Goal: Obtain resource: Obtain resource

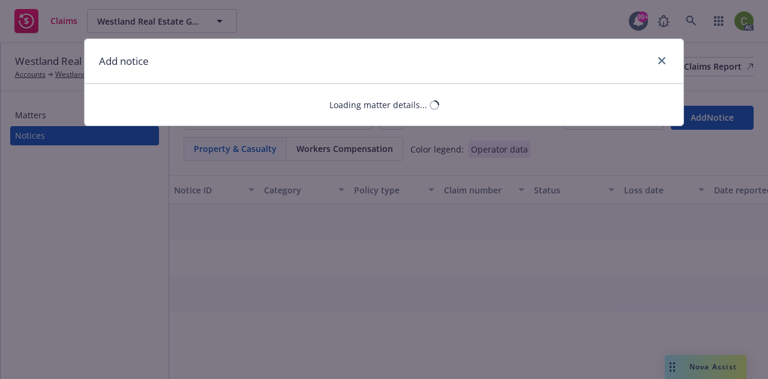
select select "COMMERCIAL_PROPERTY"
select select "open"
select select "CLAIM"
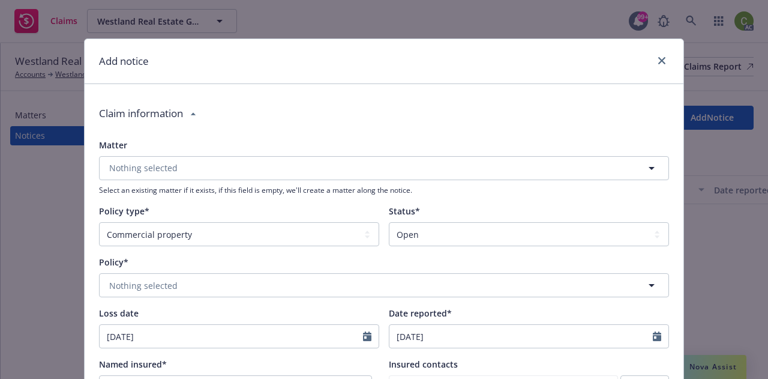
type textarea "x"
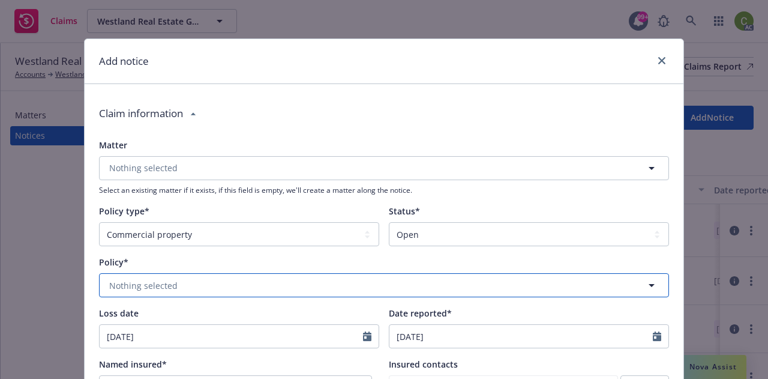
click at [623, 287] on button "Nothing selected" at bounding box center [384, 285] width 570 height 24
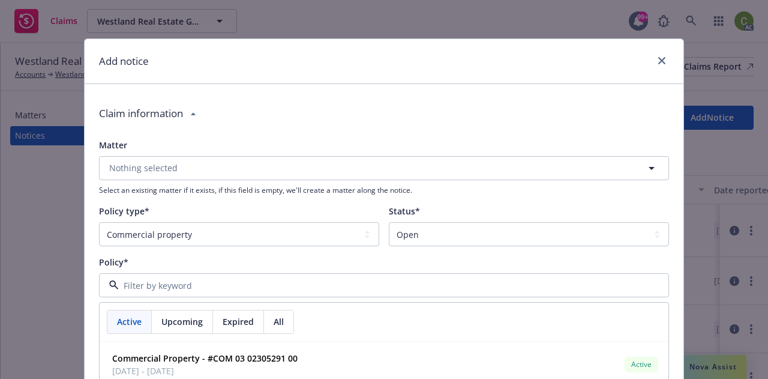
paste input "D39101415 004"
type input "D39101415 004"
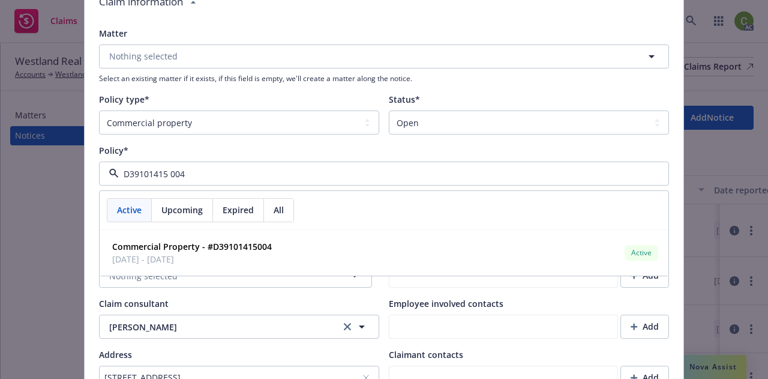
scroll to position [120, 0]
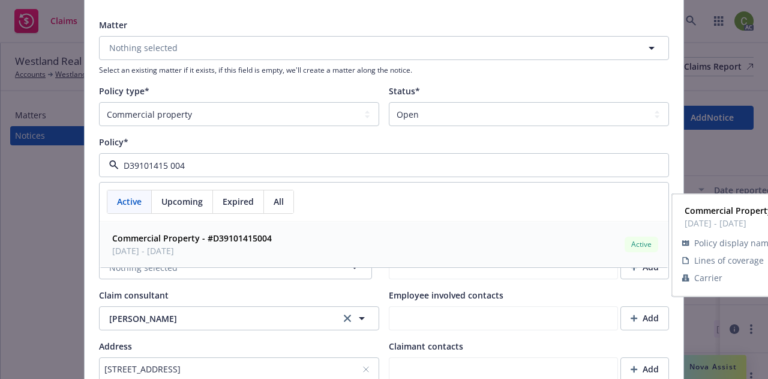
click at [339, 247] on div "Commercial Property - #D39101415004 [DATE] - [DATE] Active" at bounding box center [383, 244] width 553 height 30
type textarea "x"
type input "Chubb Group"
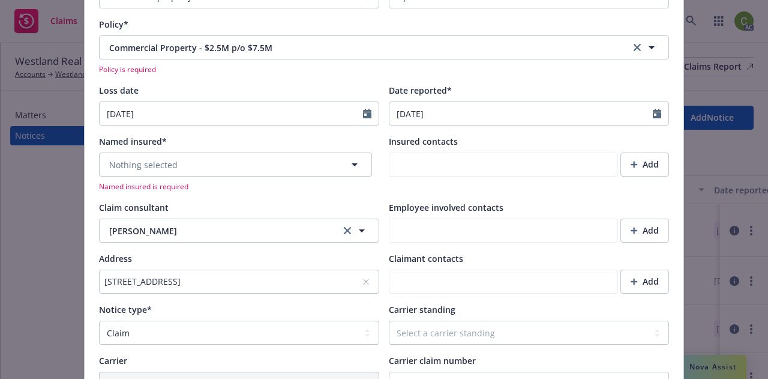
scroll to position [240, 0]
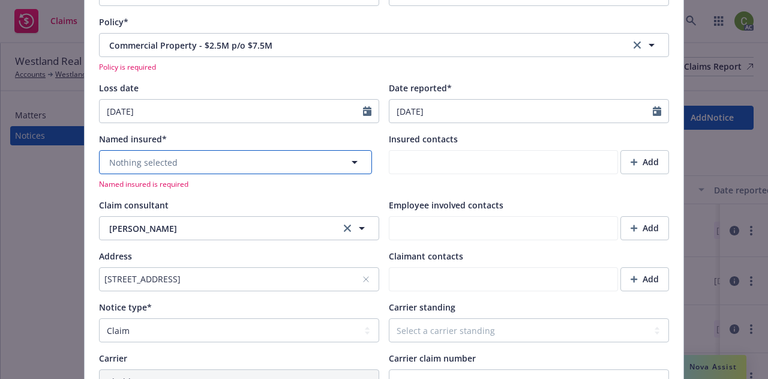
click at [351, 166] on icon "button" at bounding box center [355, 162] width 14 height 14
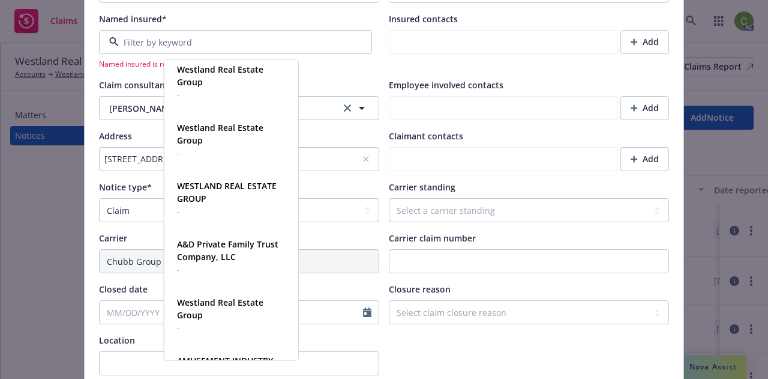
scroll to position [10526, 0]
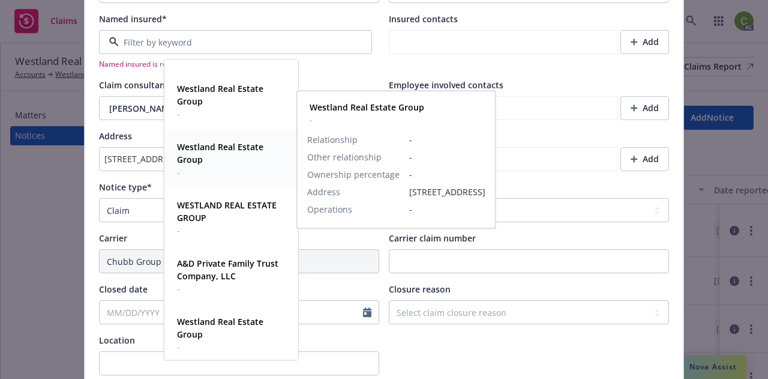
drag, startPoint x: 202, startPoint y: 154, endPoint x: 212, endPoint y: 157, distance: 10.6
click at [203, 154] on span "Westland Real Estate Group" at bounding box center [230, 152] width 106 height 25
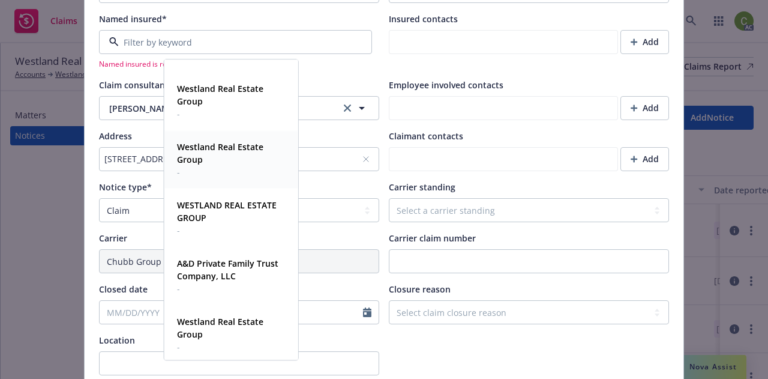
type textarea "x"
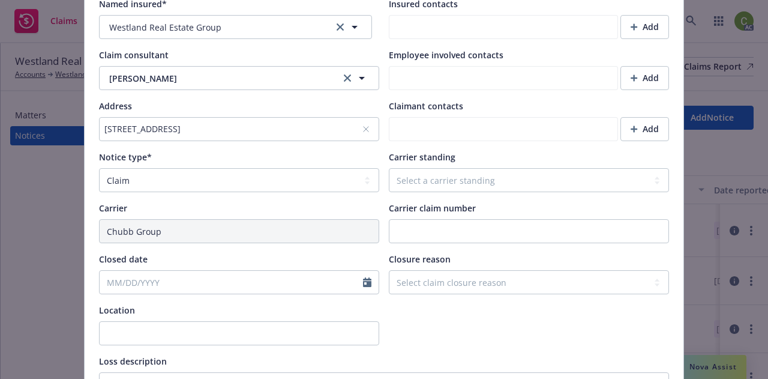
scroll to position [345, 0]
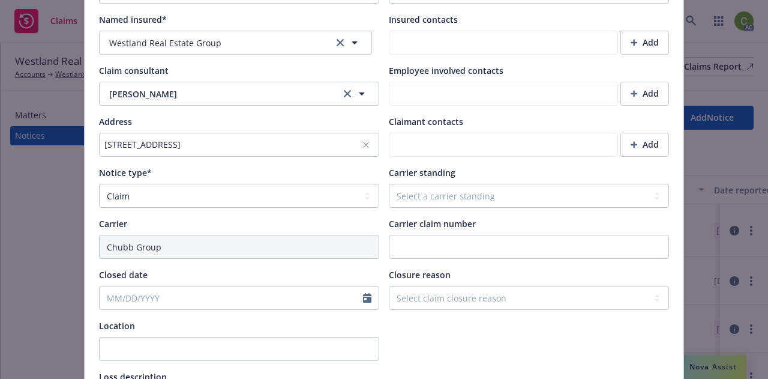
click at [382, 98] on div "Claim consultant [PERSON_NAME] [PERSON_NAME] Employee involved contacts Add" at bounding box center [384, 84] width 570 height 41
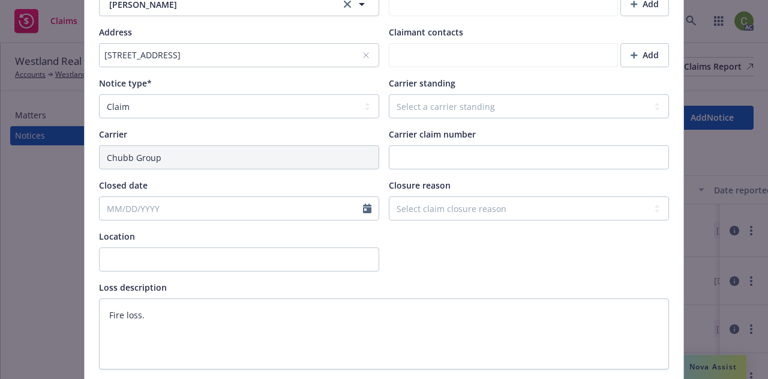
scroll to position [465, 0]
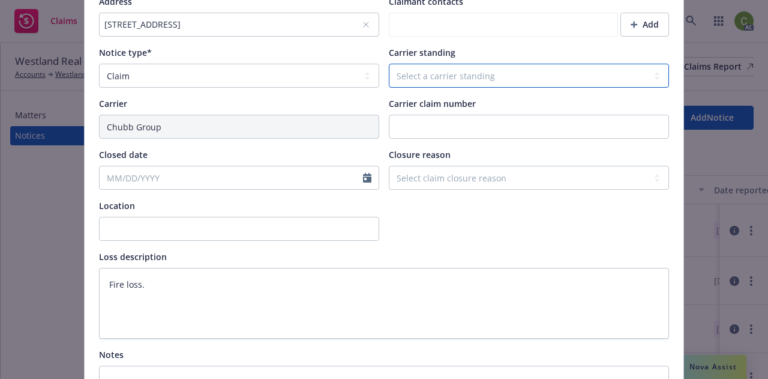
click at [432, 81] on select "Select a carrier standing Closed Not submitted Open Reopened Subrogated Withdra…" at bounding box center [529, 76] width 280 height 24
select select "OPEN"
click at [389, 64] on select "Select a carrier standing Closed Not submitted Open Reopened Subrogated Withdra…" at bounding box center [529, 76] width 280 height 24
click at [436, 245] on div "Matter Nothing selected Select an existing matter if it exists, if this field i…" at bounding box center [384, 80] width 570 height 813
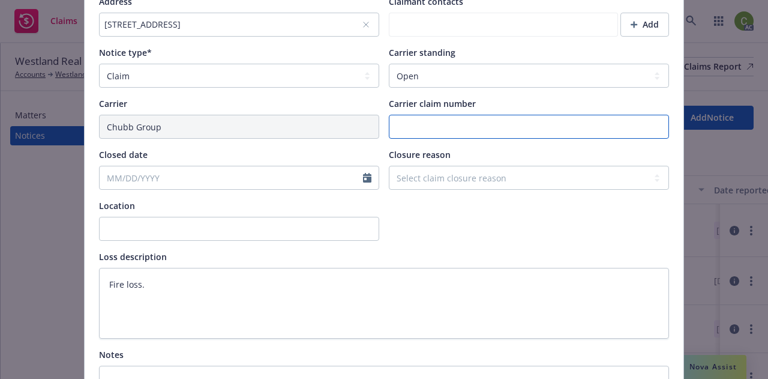
click at [445, 128] on input "Carrier claim number" at bounding box center [529, 127] width 280 height 24
paste input "1000551098"
type textarea "x"
type input "1000551098"
type textarea "x"
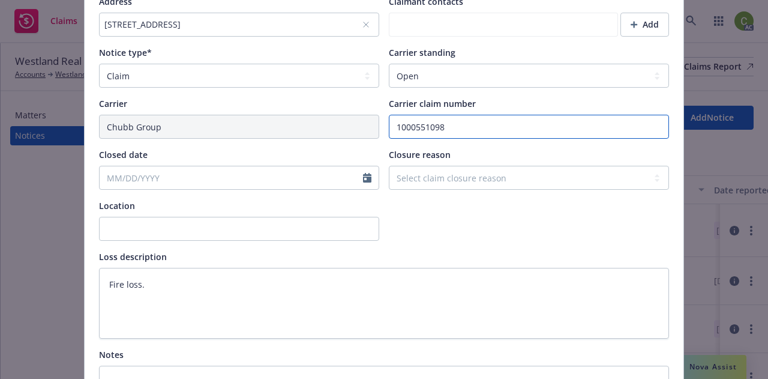
type input "1000551098"
click at [487, 224] on div at bounding box center [529, 219] width 280 height 41
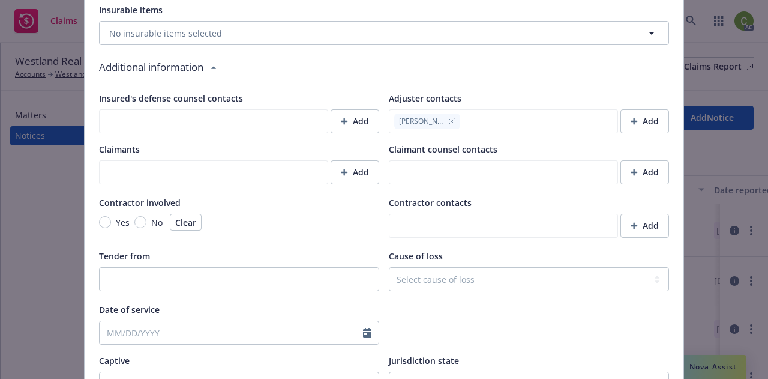
scroll to position [945, 0]
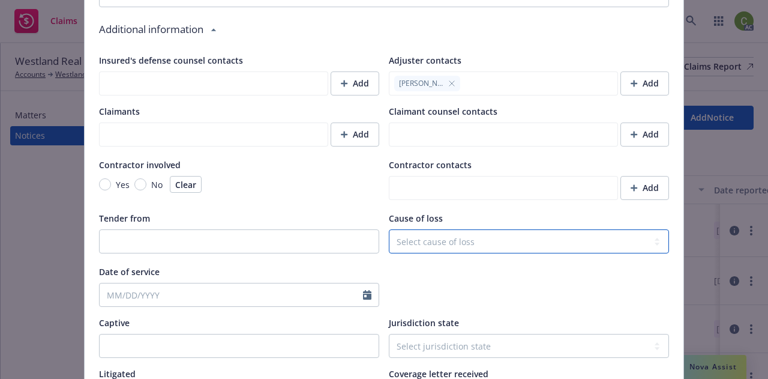
click at [460, 234] on select "Select cause of loss Burn or [MEDICAL_DATA] (Heat or Cold Exposures, Contact Wi…" at bounding box center [529, 241] width 280 height 24
type textarea "x"
click at [513, 239] on select "Select cause of loss Burn or [MEDICAL_DATA] (Heat or Cold Exposures, Contact Wi…" at bounding box center [529, 241] width 280 height 24
select select "FIRE"
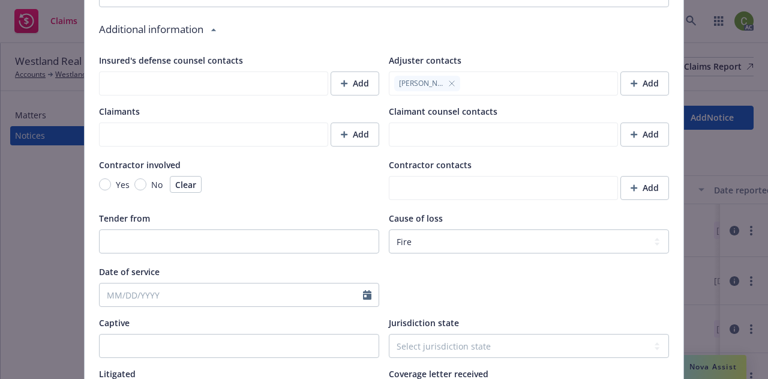
click at [475, 301] on div at bounding box center [529, 285] width 280 height 41
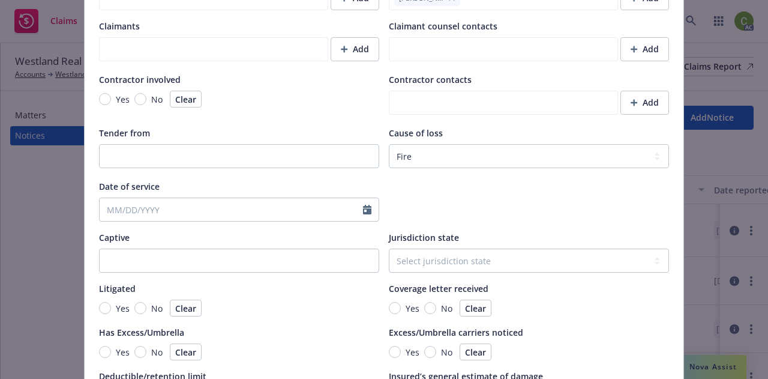
scroll to position [1065, 0]
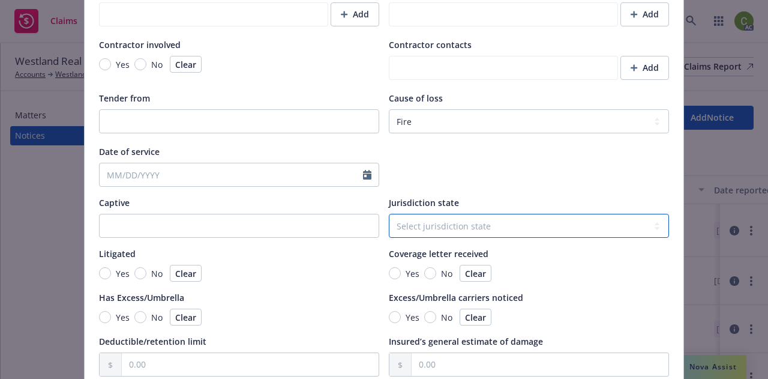
click at [476, 229] on select "Select jurisdiction state [US_STATE] [US_STATE] [US_STATE] [US_STATE] [US_STATE…" at bounding box center [529, 226] width 280 height 24
type textarea "x"
select select "NV"
click at [389, 214] on select "Select jurisdiction state [US_STATE] [US_STATE] [US_STATE] [US_STATE] [US_STATE…" at bounding box center [529, 226] width 280 height 24
type textarea "x"
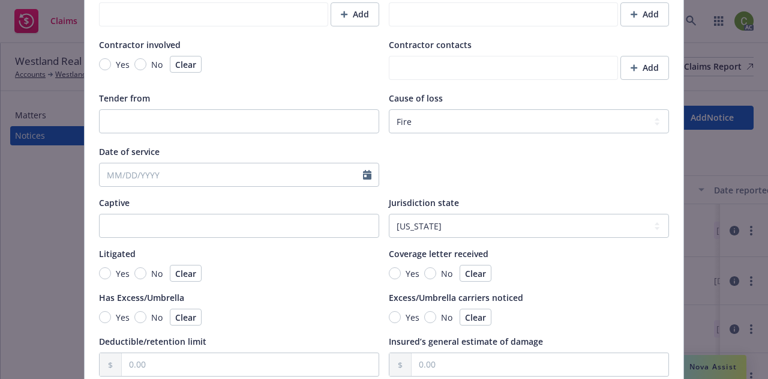
drag, startPoint x: 622, startPoint y: 313, endPoint x: 590, endPoint y: 307, distance: 32.9
click at [623, 311] on div "Yes No Clear" at bounding box center [529, 317] width 280 height 17
drag, startPoint x: 427, startPoint y: 274, endPoint x: 345, endPoint y: 271, distance: 82.9
click at [427, 274] on input "No" at bounding box center [430, 273] width 12 height 12
radio input "true"
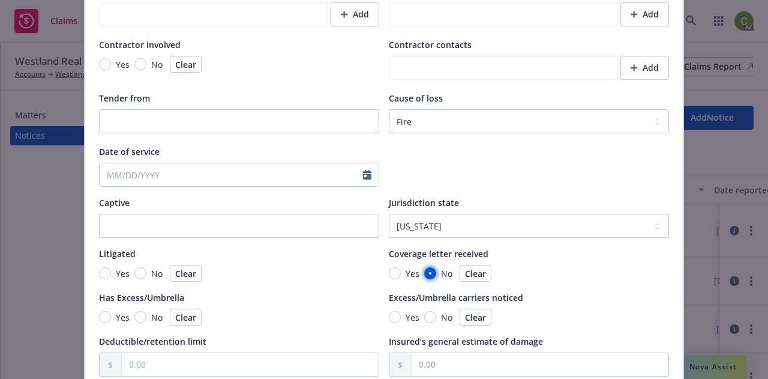
type textarea "x"
click at [136, 269] on input "No" at bounding box center [140, 273] width 12 height 12
radio input "true"
type textarea "x"
drag, startPoint x: 97, startPoint y: 318, endPoint x: 116, endPoint y: 339, distance: 28.5
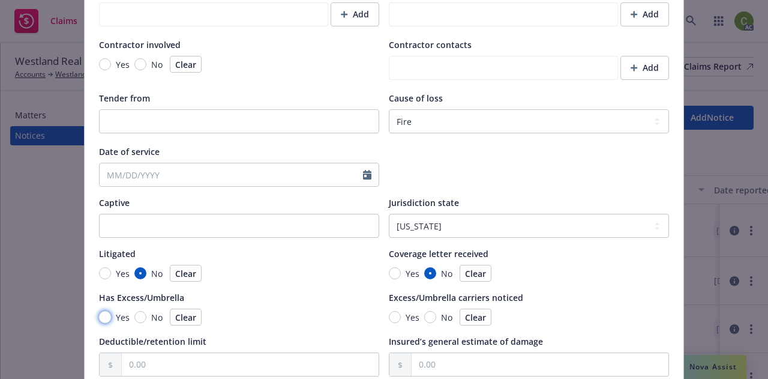
click at [99, 318] on input "Yes" at bounding box center [105, 317] width 12 height 12
radio input "true"
type textarea "x"
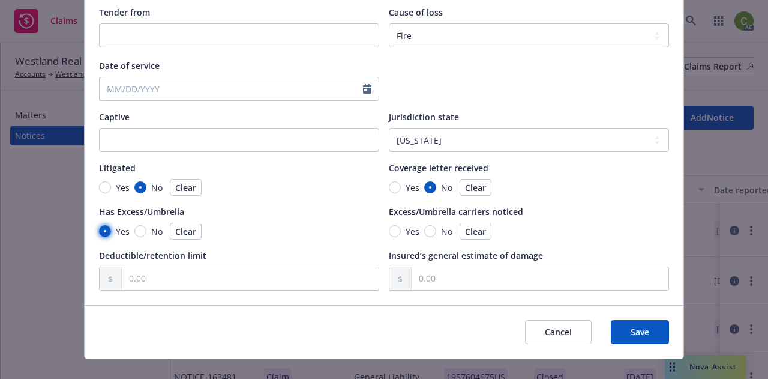
scroll to position [1169, 0]
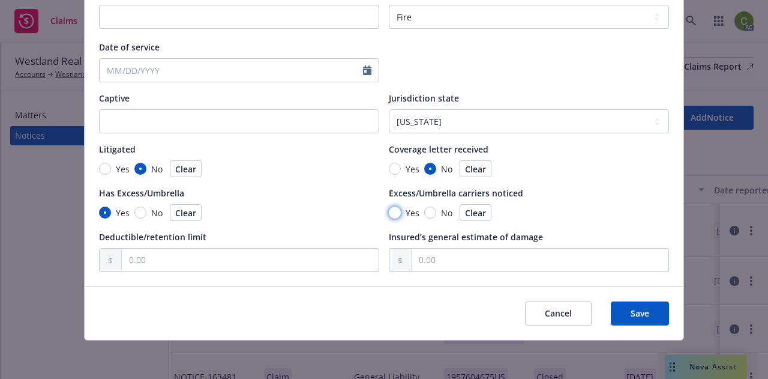
drag, startPoint x: 391, startPoint y: 209, endPoint x: 374, endPoint y: 369, distance: 160.0
click at [391, 210] on input "Yes" at bounding box center [395, 212] width 12 height 12
radio input "true"
click at [637, 315] on span "Save" at bounding box center [640, 312] width 19 height 11
type textarea "x"
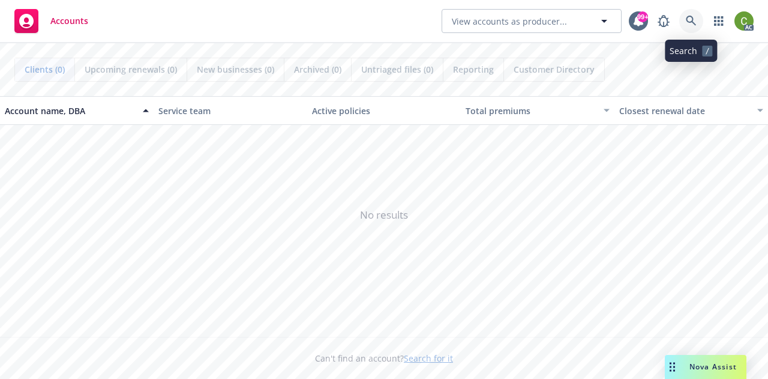
click at [688, 17] on icon at bounding box center [691, 21] width 11 height 11
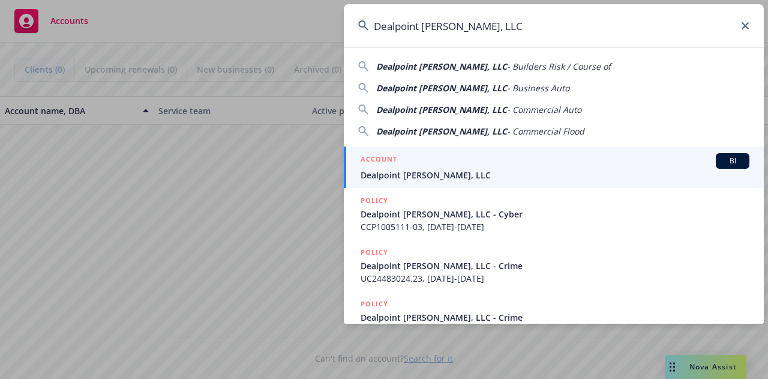
type input "Dealpoint Merrill, LLC"
click at [526, 174] on span "Dealpoint Merrill, LLC" at bounding box center [555, 175] width 389 height 13
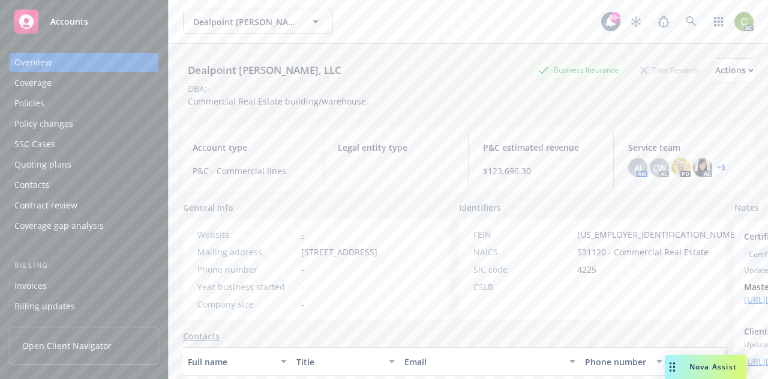
click at [67, 101] on div "Policies" at bounding box center [83, 103] width 139 height 19
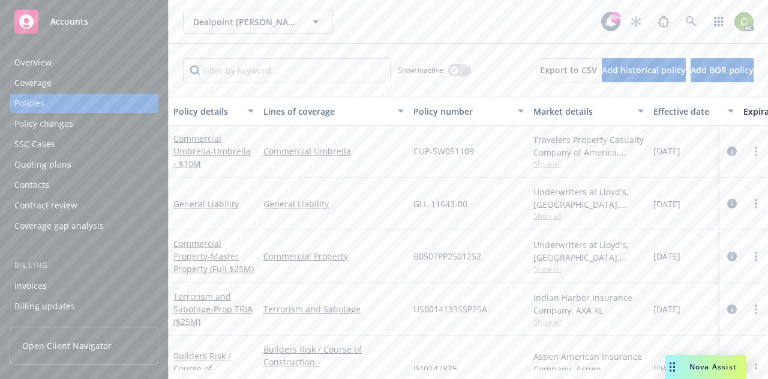
scroll to position [369, 0]
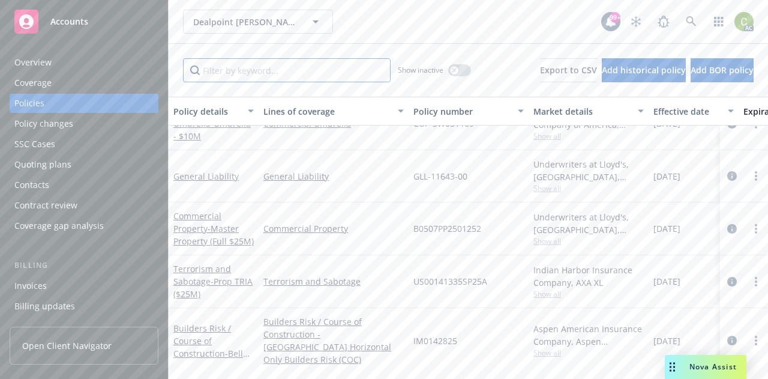
click at [262, 72] on input "Filter by keyword..." at bounding box center [287, 70] width 208 height 24
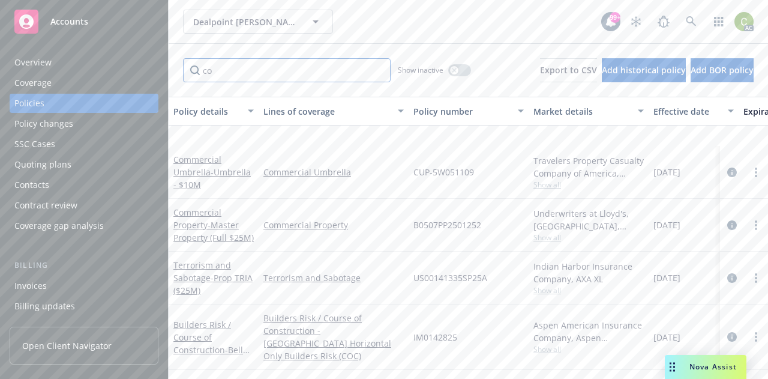
type input "c"
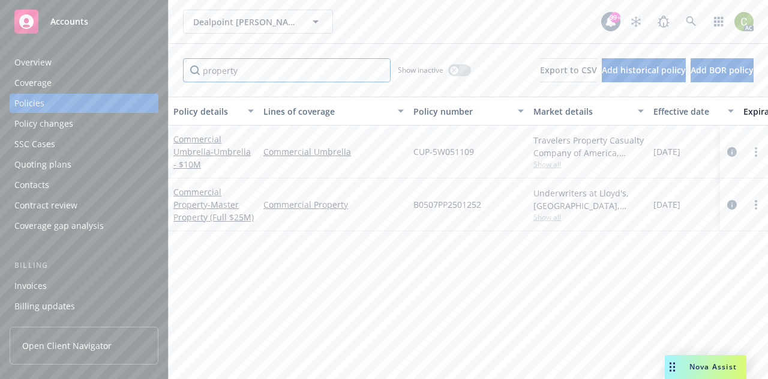
scroll to position [0, 0]
type input "property"
drag, startPoint x: 490, startPoint y: 206, endPoint x: 393, endPoint y: 198, distance: 97.5
click at [393, 198] on div "Commercial Property - Master Property (Full $25M) Commercial Property B0507PP25…" at bounding box center [748, 204] width 1158 height 53
copy div "B0507PP2501252"
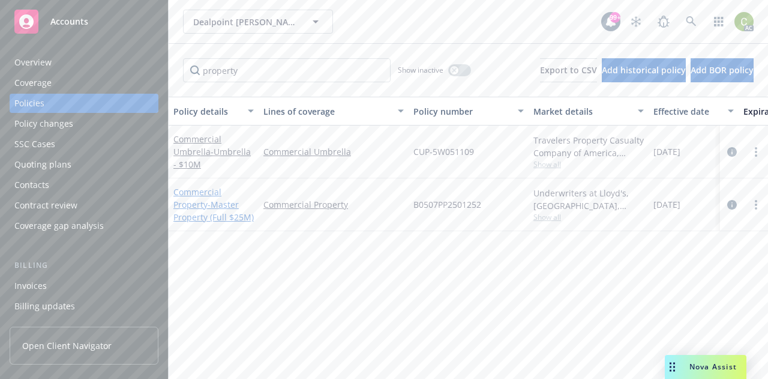
click at [186, 189] on link "Commercial Property - Master Property (Full $25M)" at bounding box center [213, 204] width 80 height 37
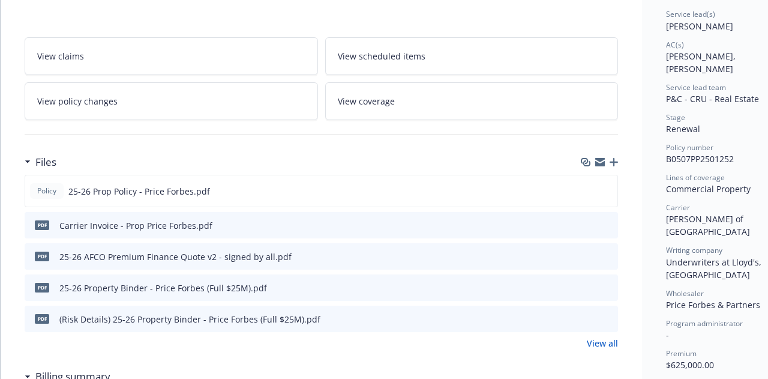
scroll to position [180, 0]
click at [610, 188] on icon "preview file" at bounding box center [606, 189] width 11 height 8
